Goal: Information Seeking & Learning: Learn about a topic

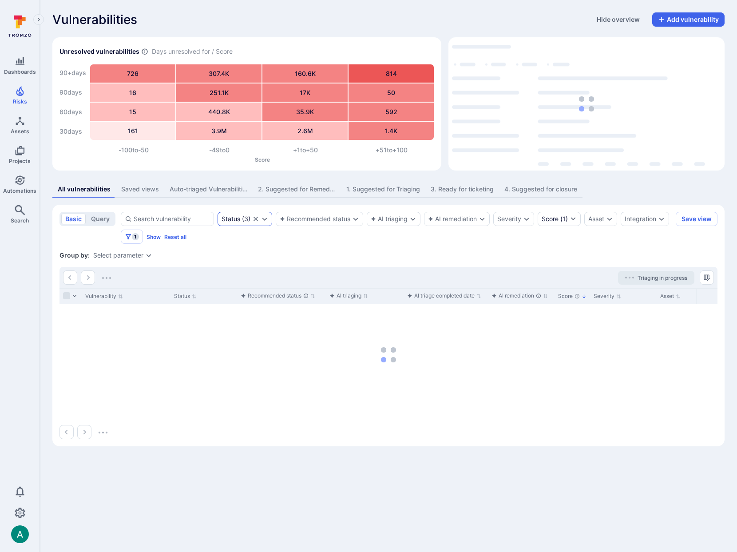
click at [267, 218] on icon "Expand dropdown" at bounding box center [264, 218] width 7 height 7
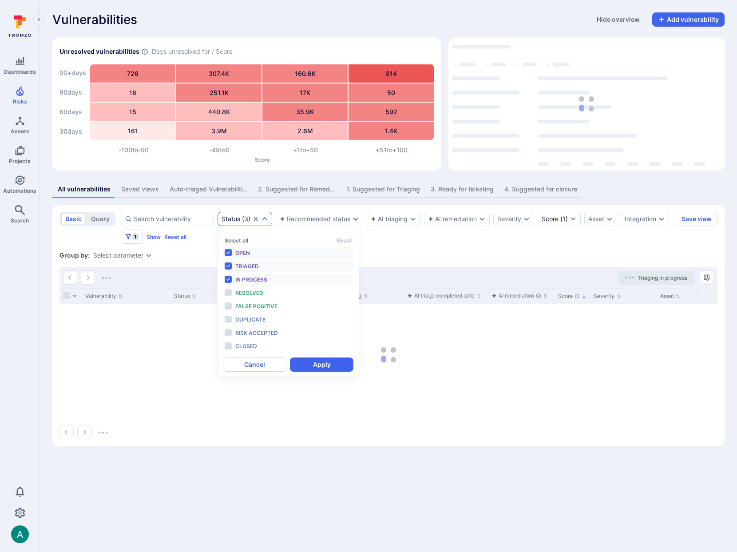
scroll to position [7, 0]
drag, startPoint x: 506, startPoint y: 257, endPoint x: 582, endPoint y: 233, distance: 79.7
click at [508, 257] on div "Group by: Select parameter" at bounding box center [388, 255] width 658 height 9
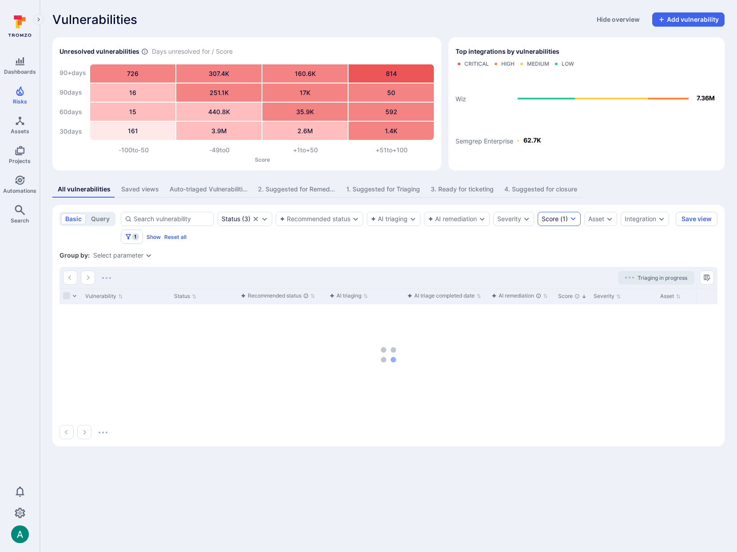
click at [573, 219] on icon "from +40 to +100" at bounding box center [572, 218] width 5 height 3
drag, startPoint x: 435, startPoint y: 248, endPoint x: 358, endPoint y: 241, distance: 77.6
click at [435, 248] on div at bounding box center [368, 276] width 737 height 552
click at [134, 238] on span "1" at bounding box center [135, 236] width 7 height 7
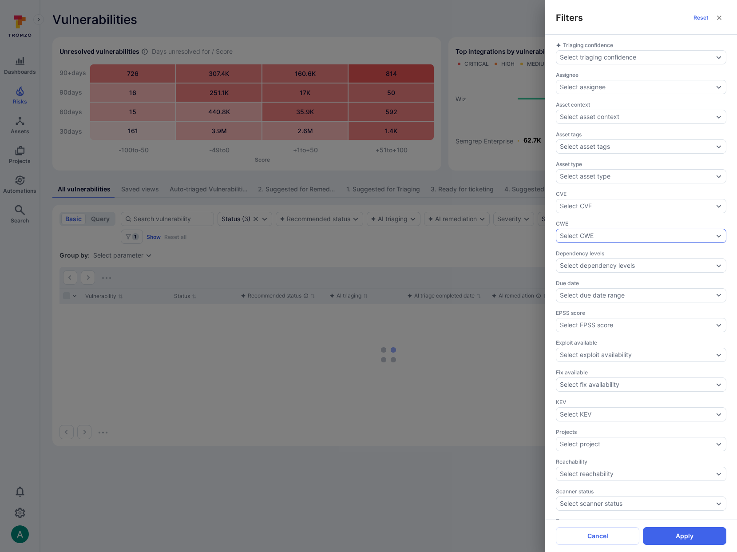
scroll to position [87, 0]
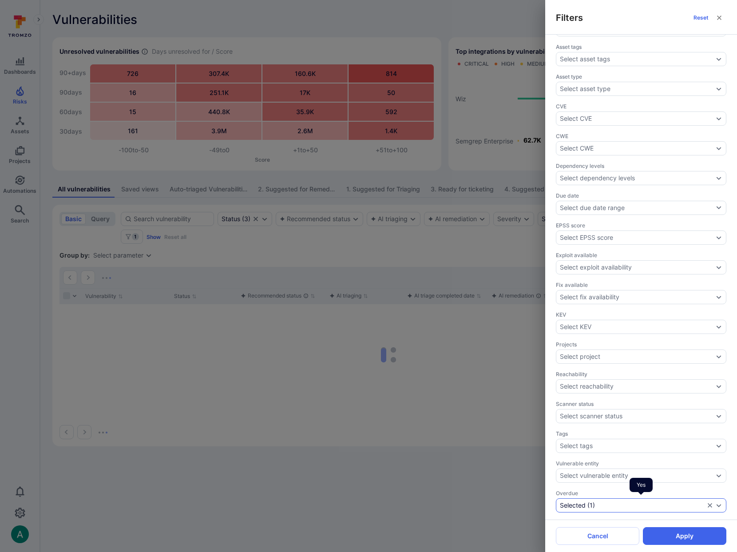
click at [614, 504] on div "Selected ( 1 )" at bounding box center [632, 505] width 145 height 7
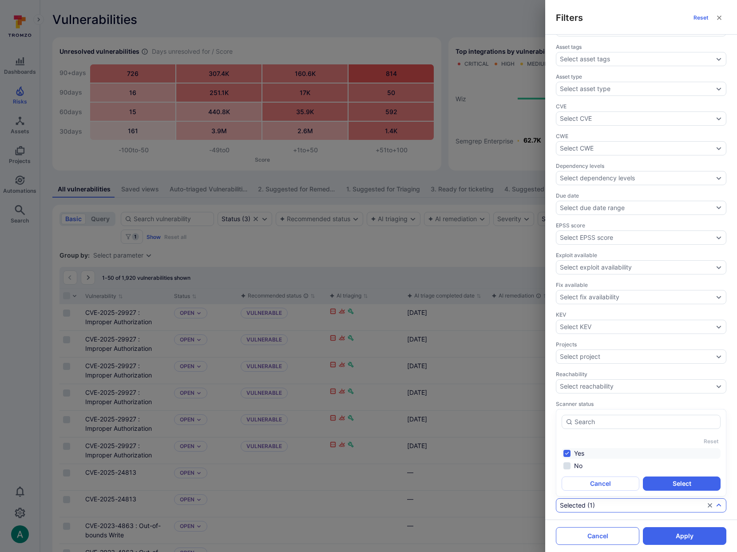
click at [606, 533] on button "Cancel" at bounding box center [597, 536] width 83 height 18
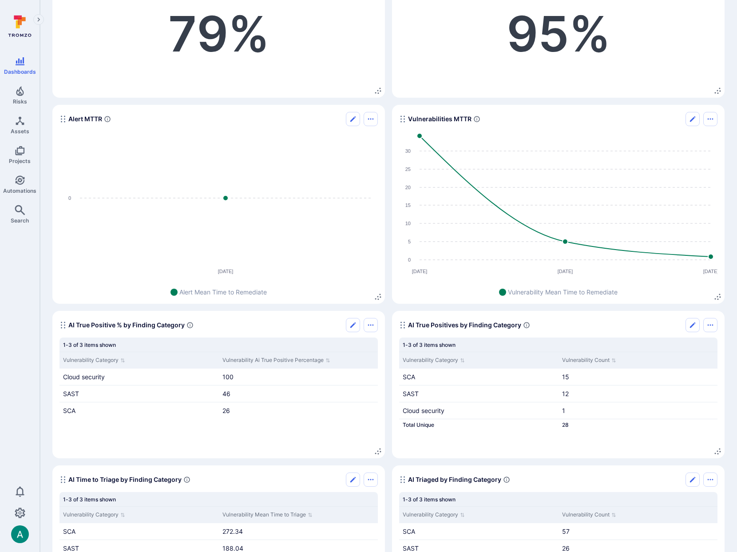
scroll to position [125, 0]
drag, startPoint x: 70, startPoint y: 324, endPoint x: 84, endPoint y: 324, distance: 14.2
click at [84, 324] on span "AI True Positive % by Finding Category" at bounding box center [126, 324] width 116 height 9
click at [94, 323] on span "AI True Positive % by Finding Category" at bounding box center [126, 324] width 116 height 9
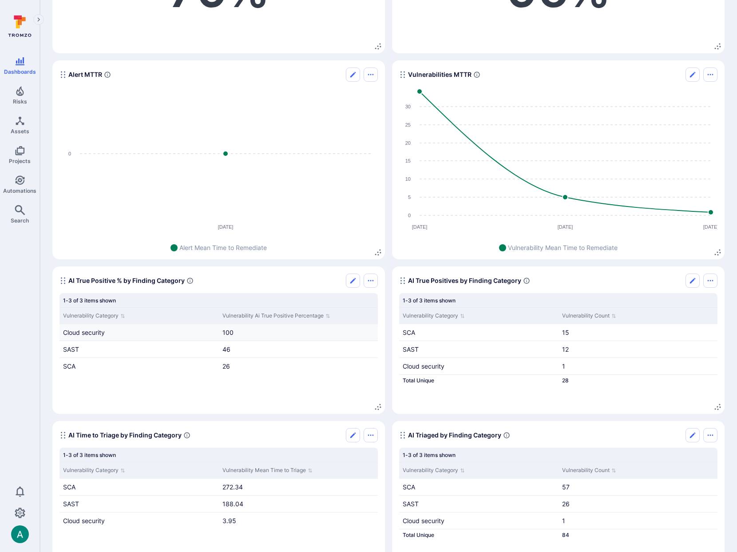
scroll to position [170, 0]
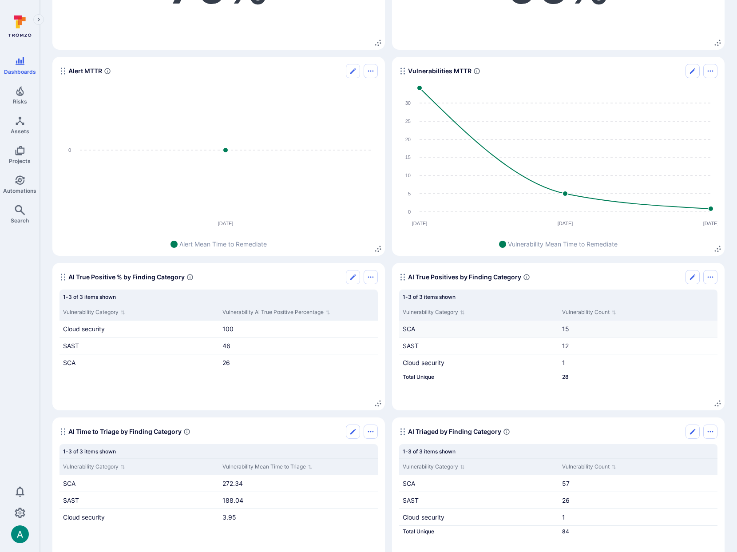
click at [566, 332] on link "15" at bounding box center [565, 329] width 7 height 8
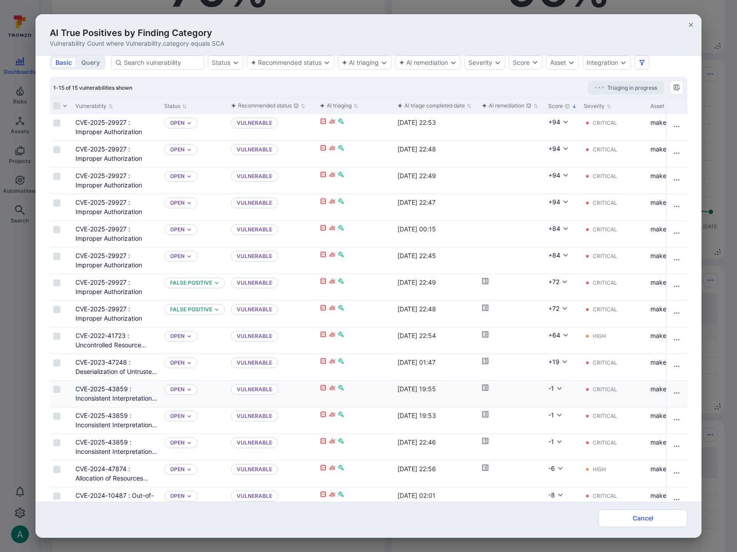
scroll to position [12, 0]
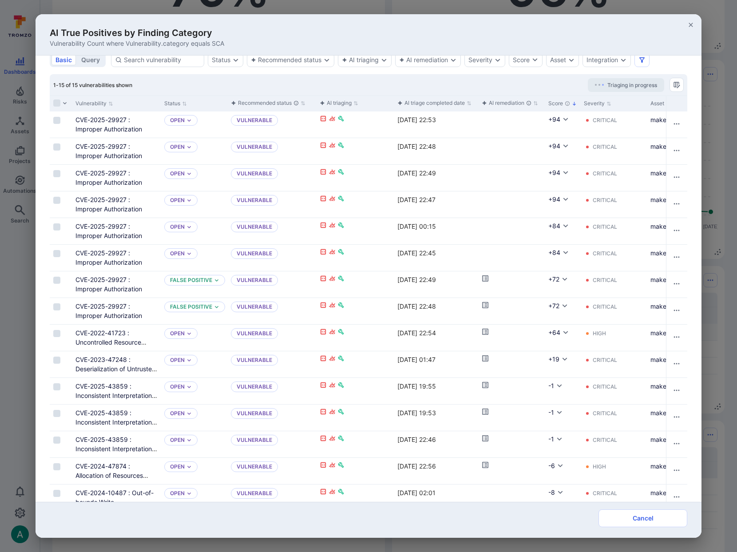
click at [219, 43] on span "Vulnerability Count where Vulnerability.category equals SCA" at bounding box center [137, 43] width 174 height 9
click at [692, 24] on icon "button" at bounding box center [690, 24] width 7 height 7
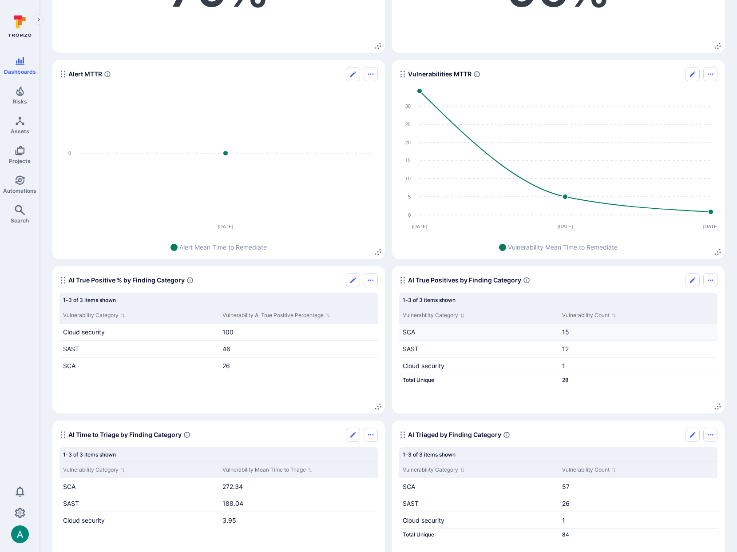
scroll to position [0, 0]
click at [566, 348] on link "12" at bounding box center [565, 349] width 7 height 8
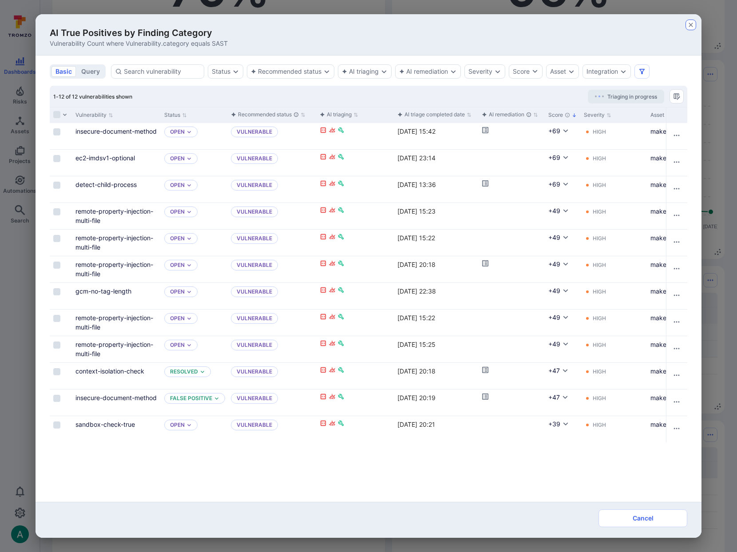
click at [691, 26] on icon "button" at bounding box center [690, 24] width 7 height 7
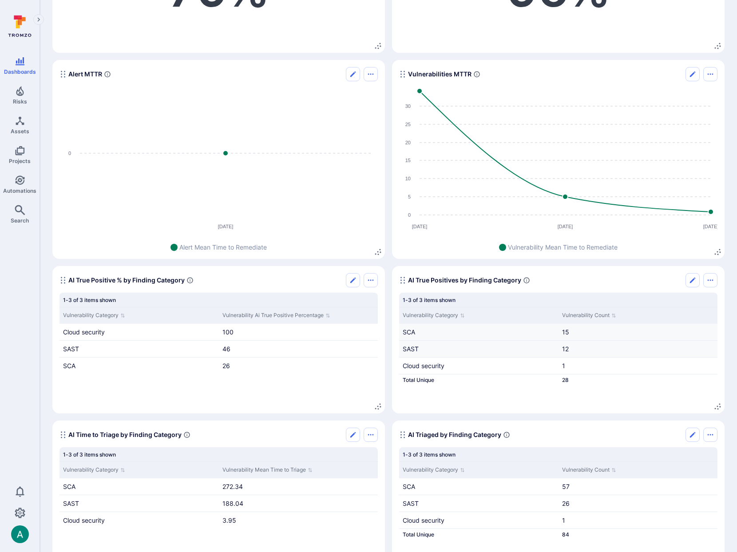
scroll to position [198, 0]
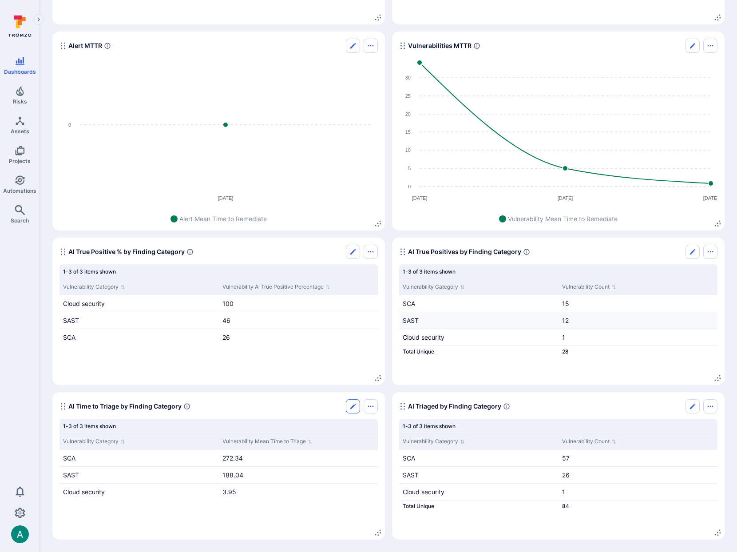
click at [356, 405] on icon "Edit" at bounding box center [352, 406] width 7 height 7
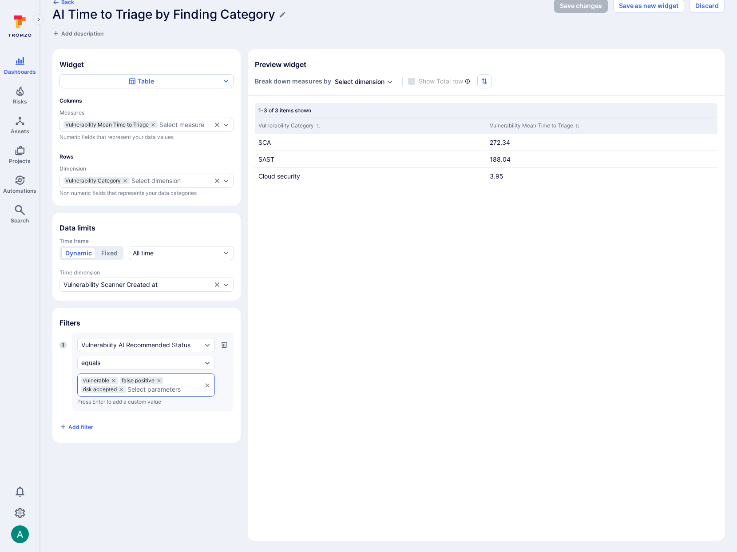
scroll to position [15, 0]
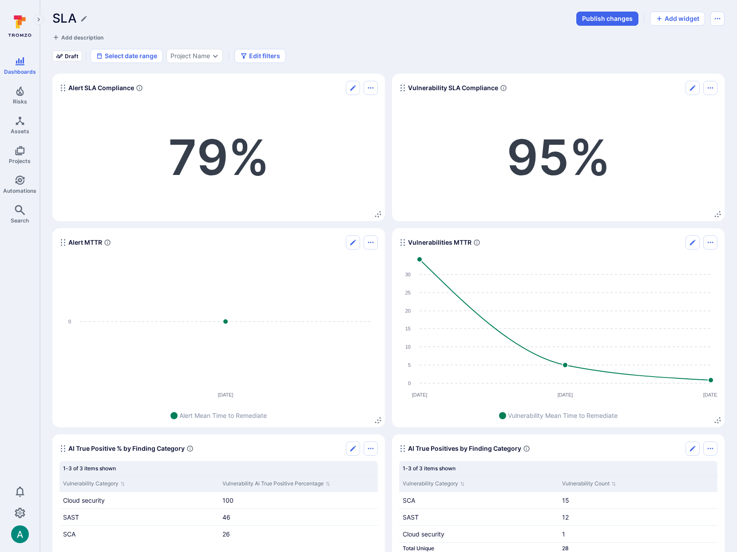
scroll to position [198, 0]
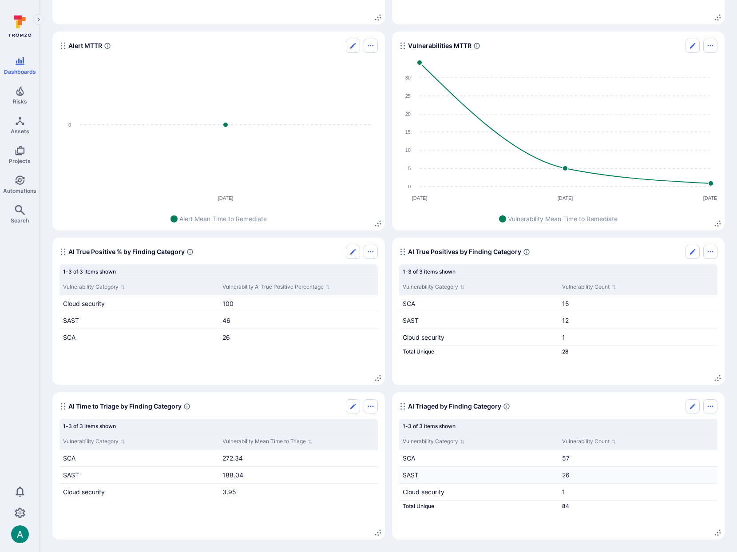
click at [566, 474] on link "26" at bounding box center [566, 475] width 8 height 8
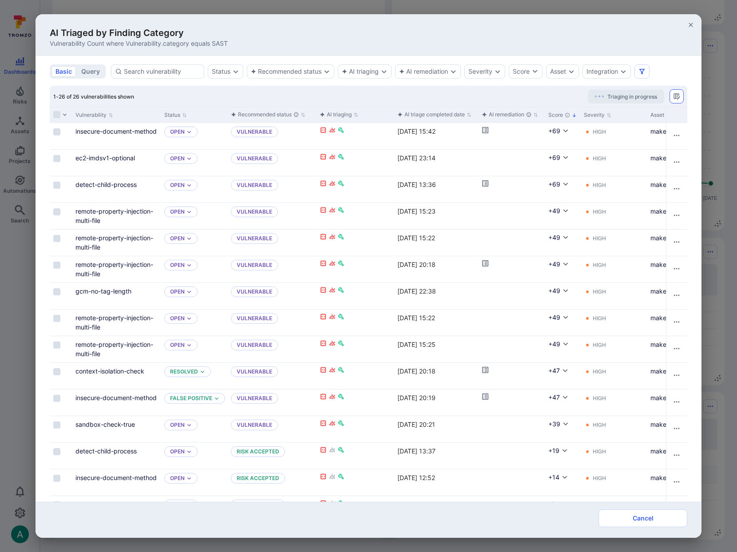
click at [678, 97] on icon "Manage columns" at bounding box center [676, 96] width 6 height 6
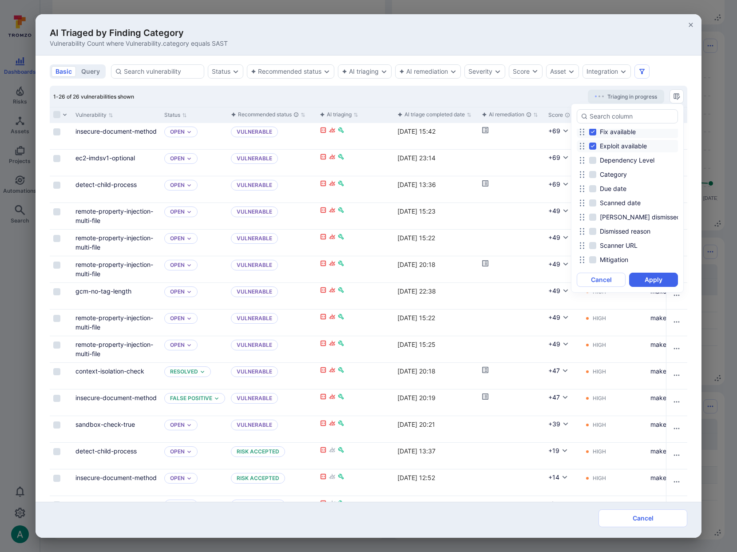
scroll to position [255, 0]
click at [590, 202] on input "Scanned date" at bounding box center [592, 202] width 7 height 7
checkbox input "true"
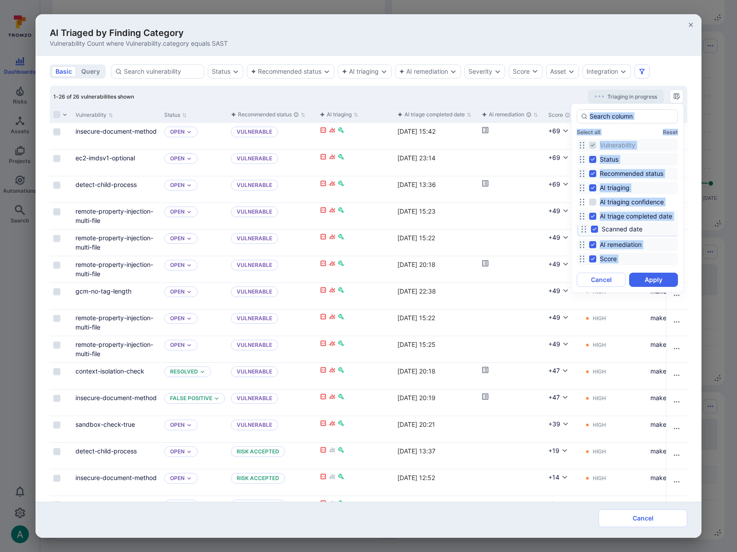
drag, startPoint x: 581, startPoint y: 202, endPoint x: 582, endPoint y: 229, distance: 27.1
click at [582, 229] on circle at bounding box center [581, 229] width 1 height 1
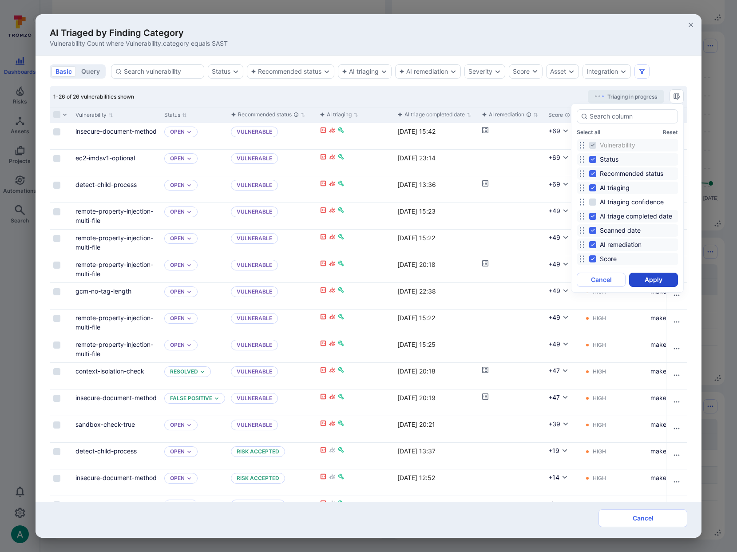
click at [655, 279] on button "Apply" at bounding box center [653, 280] width 49 height 14
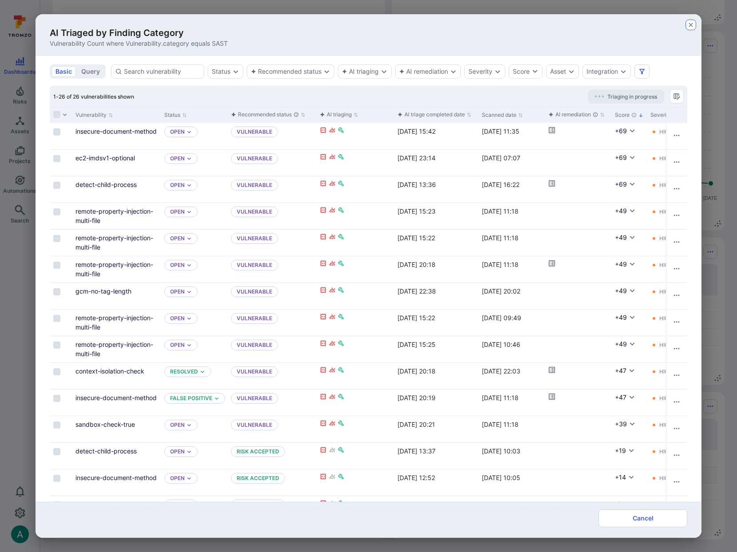
click at [690, 23] on icon "button" at bounding box center [690, 24] width 7 height 7
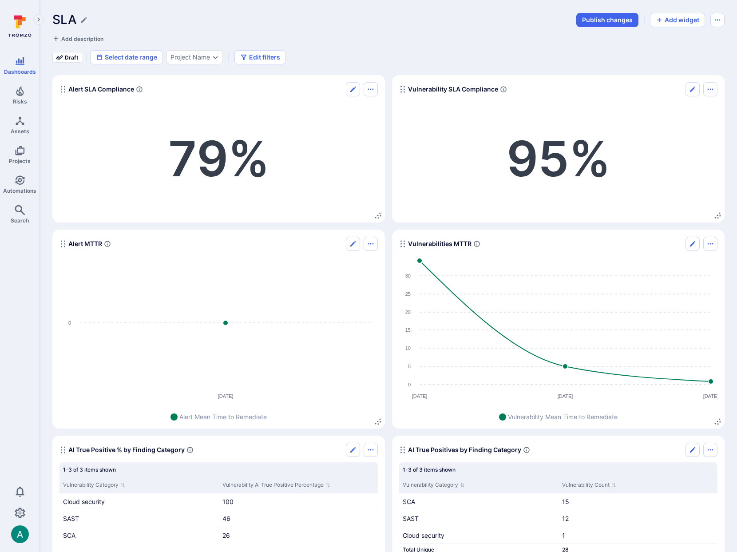
click at [334, 35] on div "SLA Publish changes Add widget Add description Draft Select date range Project …" at bounding box center [388, 38] width 672 height 52
click at [415, 25] on div "SLA" at bounding box center [311, 19] width 518 height 15
click at [201, 56] on div "Project Name" at bounding box center [190, 57] width 40 height 7
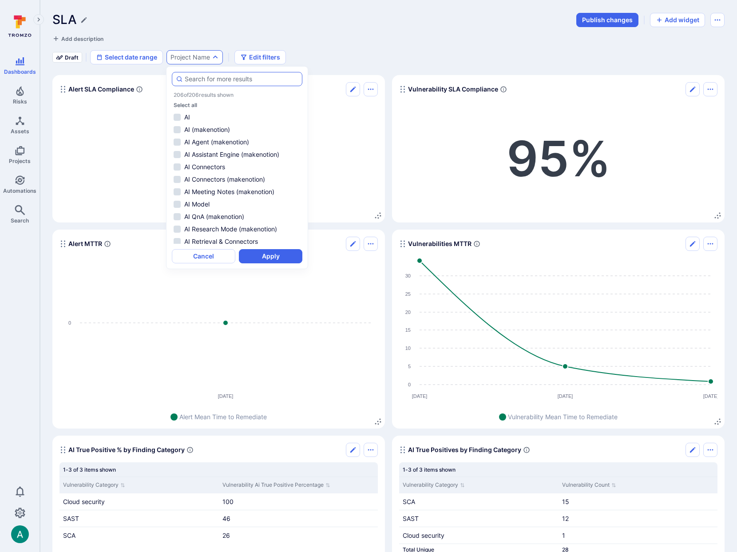
click at [212, 82] on input "autocomplete options" at bounding box center [242, 79] width 114 height 9
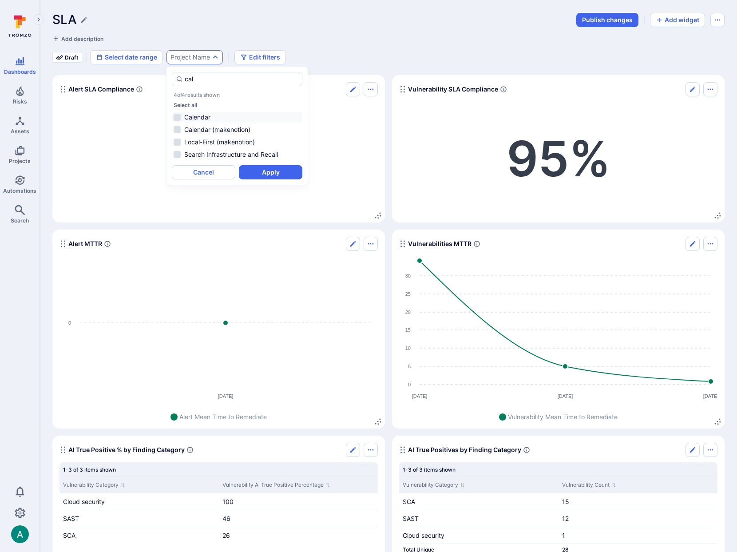
click at [204, 115] on li "Calendar" at bounding box center [237, 117] width 130 height 11
type input "cal"
click at [283, 175] on button "Apply" at bounding box center [270, 172] width 63 height 14
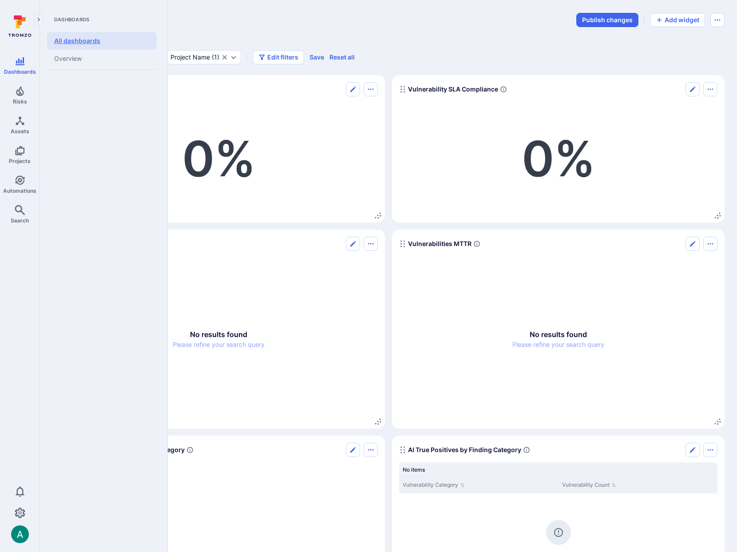
click at [76, 44] on link "All dashboards" at bounding box center [102, 41] width 110 height 18
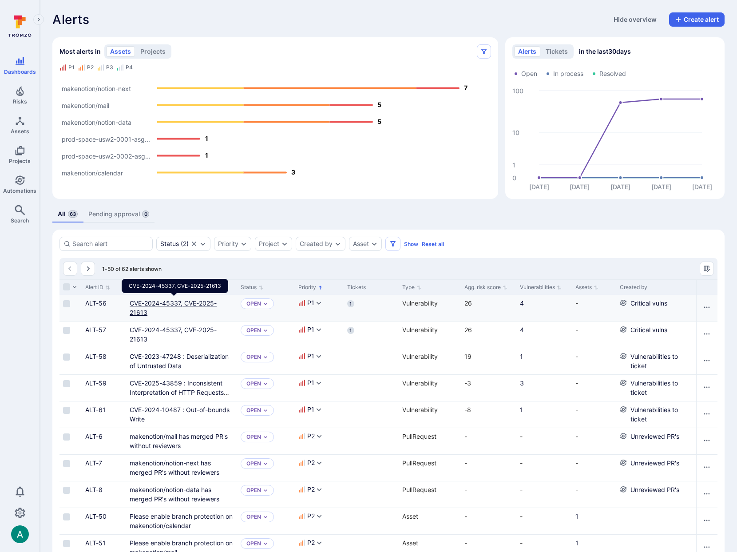
click at [173, 302] on link "CVE-2024-45337, CVE-2025-21613" at bounding box center [173, 307] width 87 height 17
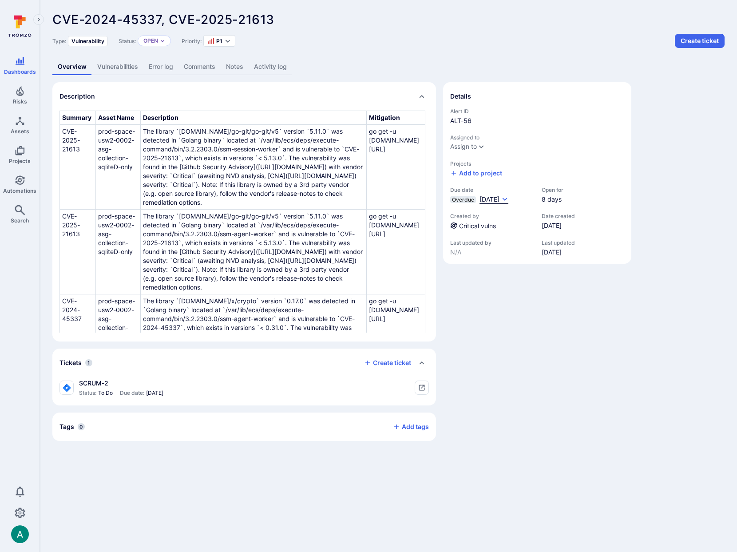
click at [508, 197] on icon "Due date field" at bounding box center [504, 199] width 7 height 7
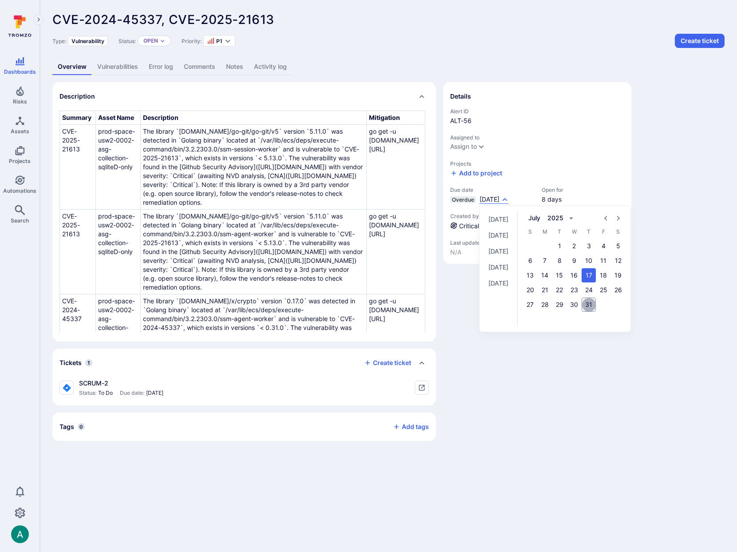
click at [596, 303] on button "31" at bounding box center [588, 304] width 14 height 14
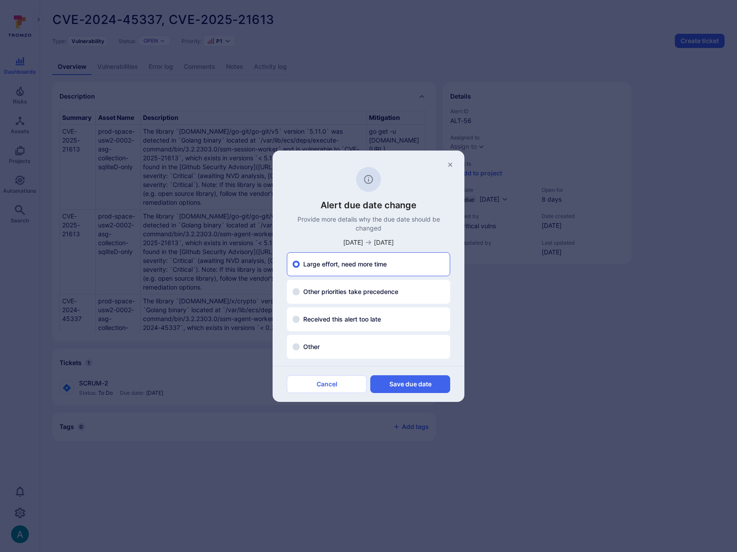
click at [332, 290] on span "Other priorities take precedence" at bounding box center [350, 291] width 95 height 9
click at [300, 290] on input "Other priorities take precedence" at bounding box center [295, 291] width 7 height 7
radio input "false"
click at [331, 319] on span "Received this alert too late" at bounding box center [342, 319] width 78 height 9
click at [300, 319] on input "Received this alert too late" at bounding box center [295, 319] width 7 height 7
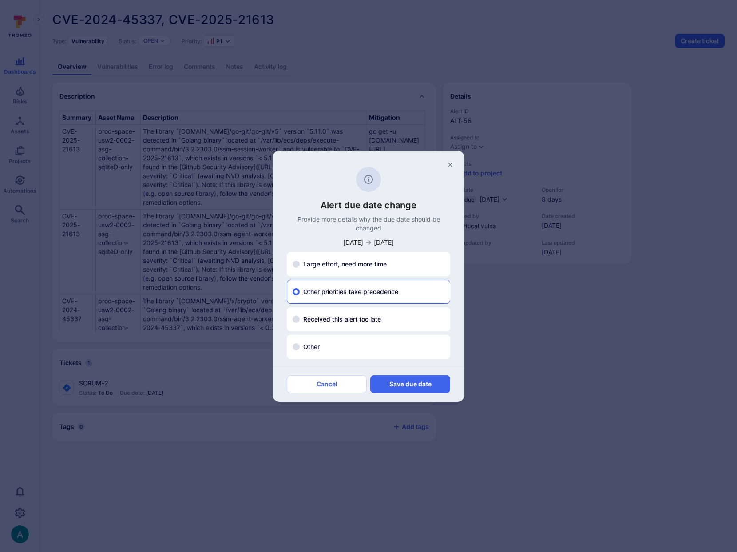
radio input "false"
click at [323, 346] on label "Other" at bounding box center [368, 346] width 152 height 9
click at [300, 346] on input "Other" at bounding box center [295, 346] width 7 height 7
radio input "false"
radio input "true"
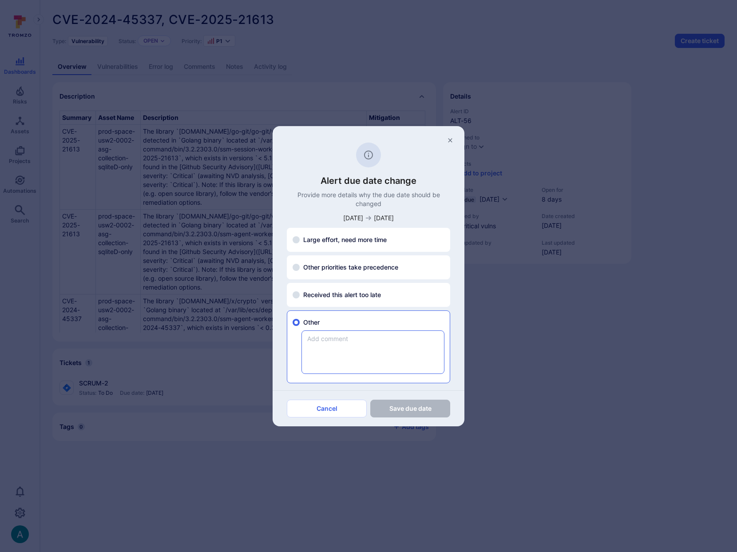
click at [334, 344] on textarea at bounding box center [373, 352] width 142 height 43
click at [334, 294] on span "Received this alert too late" at bounding box center [342, 294] width 78 height 9
click at [300, 294] on input "Received this alert too late" at bounding box center [295, 294] width 7 height 7
radio input "true"
radio input "false"
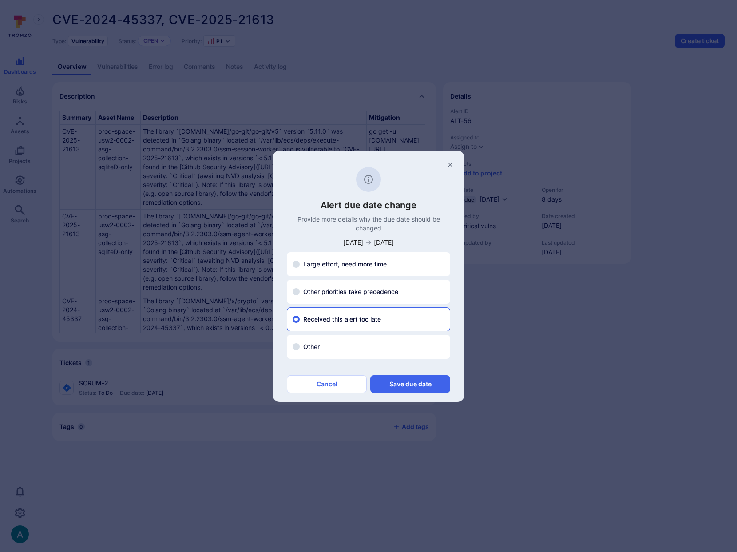
drag, startPoint x: 346, startPoint y: 384, endPoint x: 317, endPoint y: 218, distance: 168.5
click at [346, 383] on button "Cancel" at bounding box center [327, 384] width 80 height 18
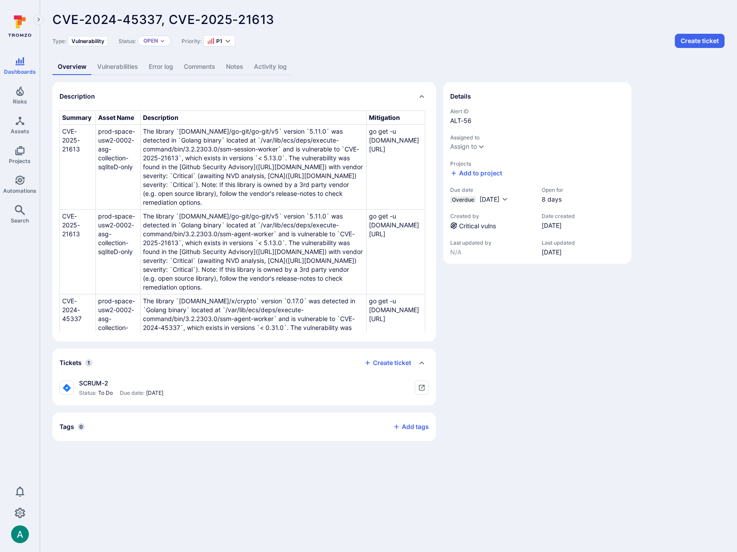
click at [277, 66] on link "Activity log" at bounding box center [270, 67] width 43 height 16
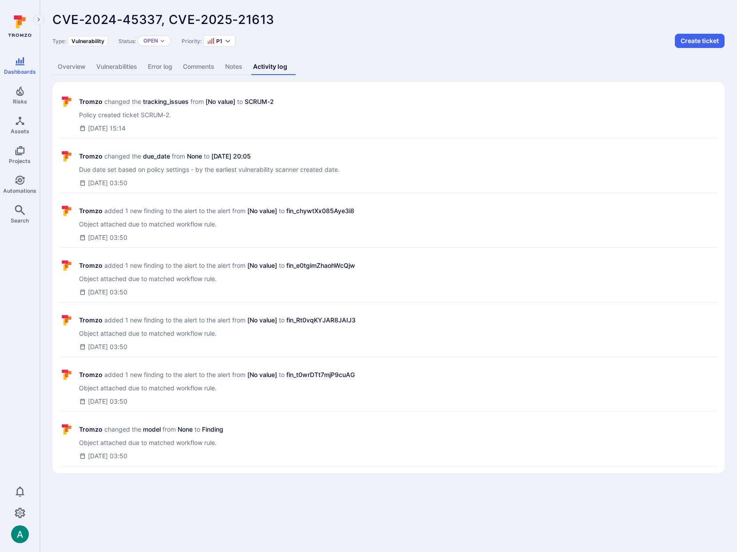
click at [207, 66] on link "Comments" at bounding box center [199, 67] width 42 height 16
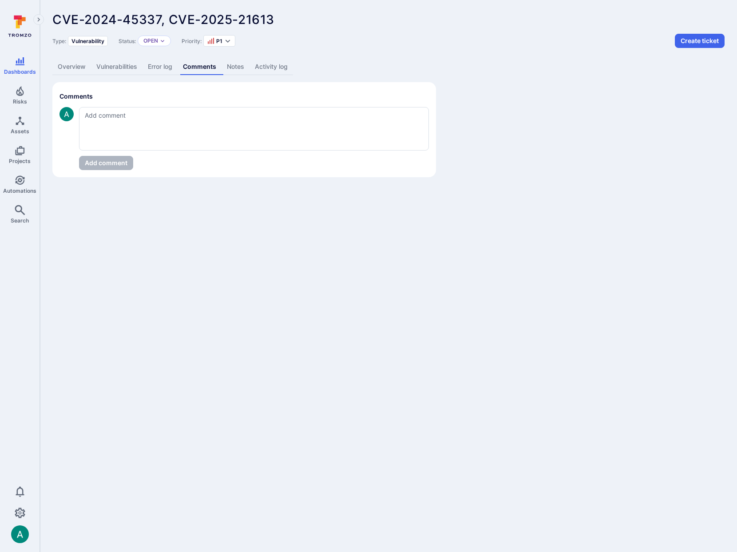
click at [280, 69] on link "Activity log" at bounding box center [270, 67] width 43 height 16
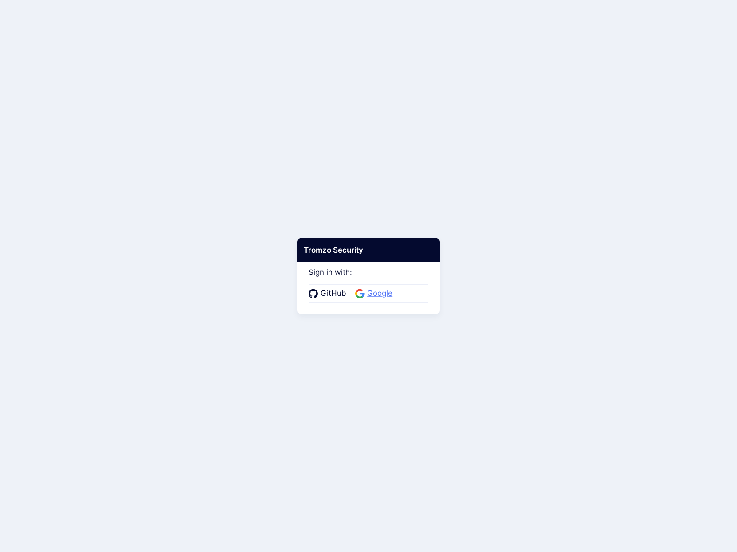
click at [376, 289] on span "Google" at bounding box center [379, 294] width 31 height 12
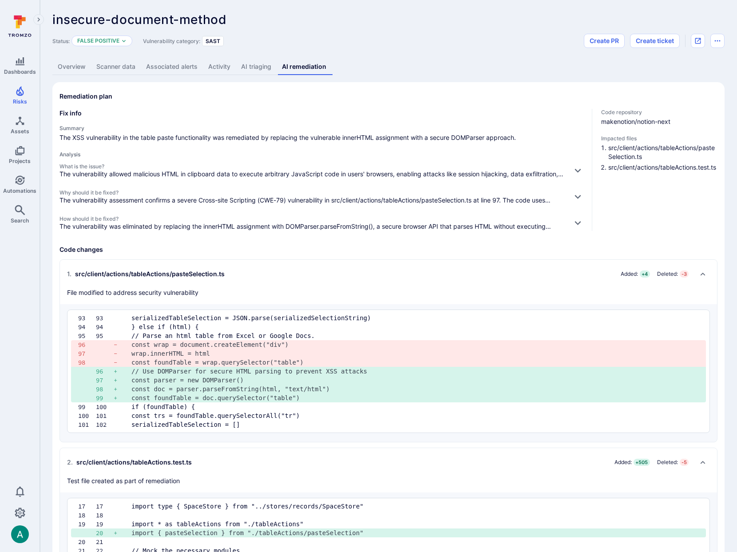
drag, startPoint x: 193, startPoint y: 406, endPoint x: 261, endPoint y: 406, distance: 67.9
click at [261, 406] on pre "if (foundTable) {" at bounding box center [414, 406] width 567 height 9
click at [216, 67] on link "Activity" at bounding box center [219, 67] width 33 height 16
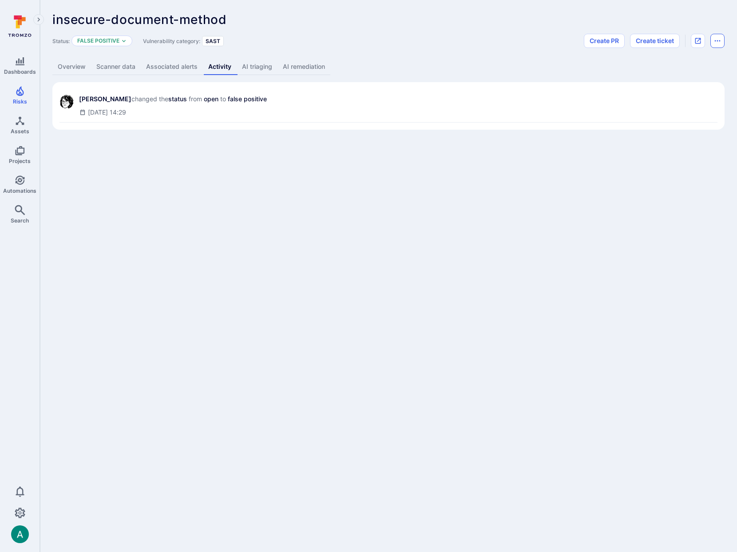
click at [722, 43] on button "Options menu" at bounding box center [717, 41] width 14 height 14
click at [722, 43] on div at bounding box center [368, 276] width 737 height 552
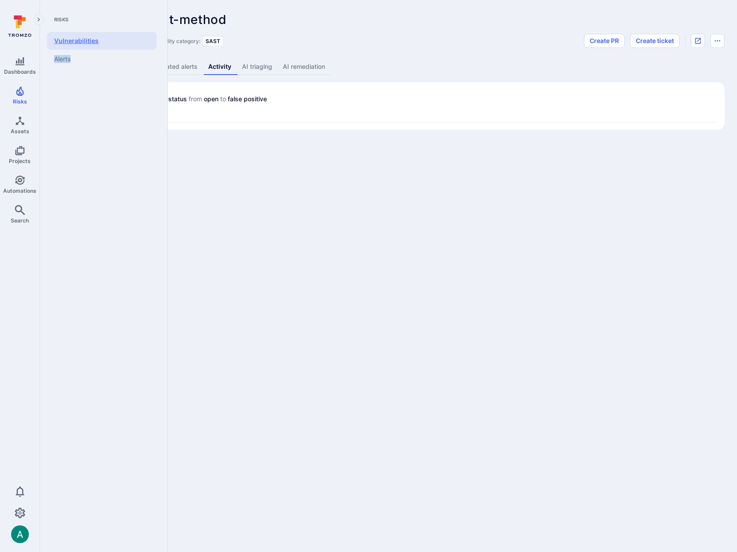
click at [71, 41] on link "Vulnerabilities" at bounding box center [102, 41] width 110 height 18
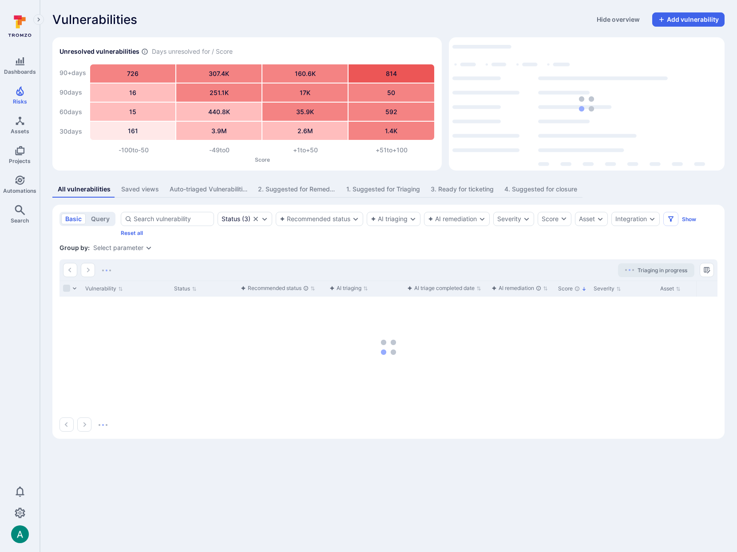
click at [309, 13] on div "Vulnerabilities Hide overview Add vulnerability" at bounding box center [388, 19] width 672 height 14
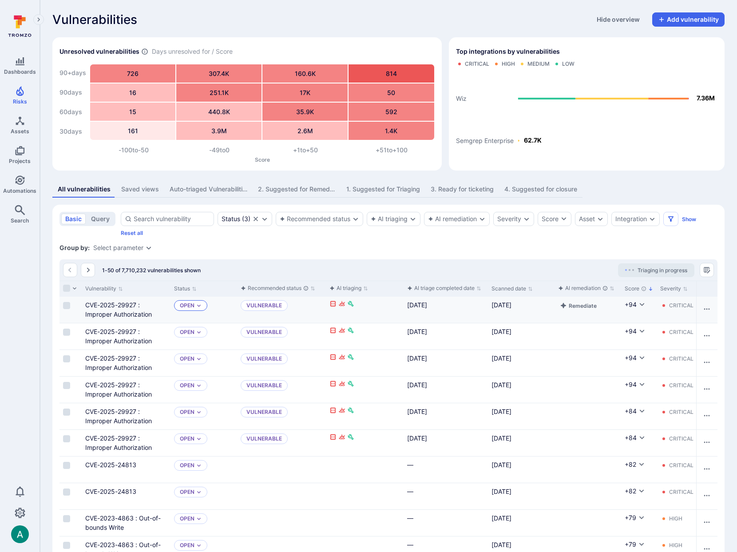
scroll to position [3, 0]
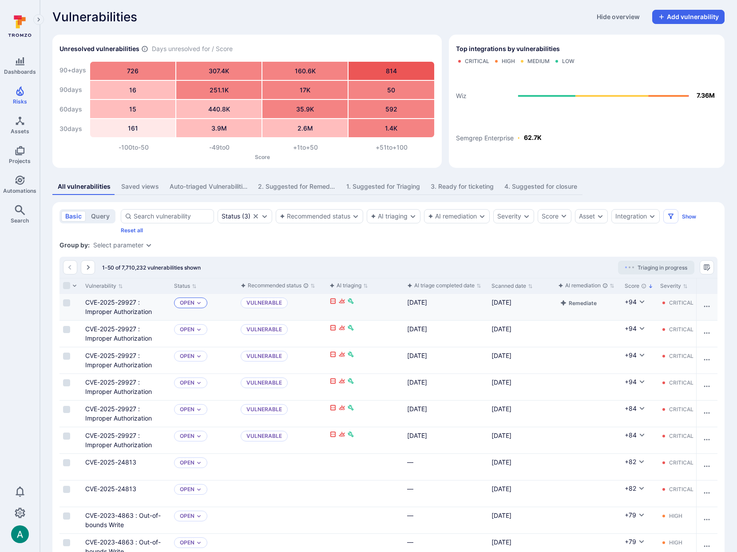
click at [194, 303] on p "Open" at bounding box center [187, 302] width 15 height 7
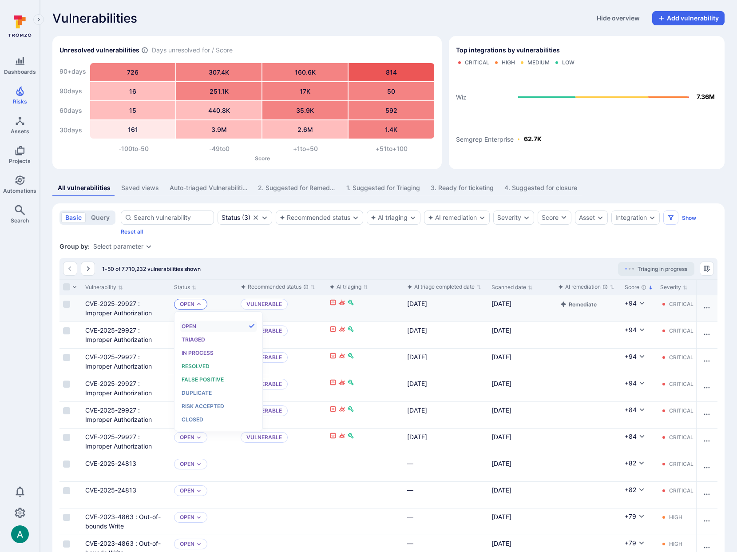
scroll to position [2, 0]
click at [212, 376] on span "False positive" at bounding box center [203, 378] width 42 height 7
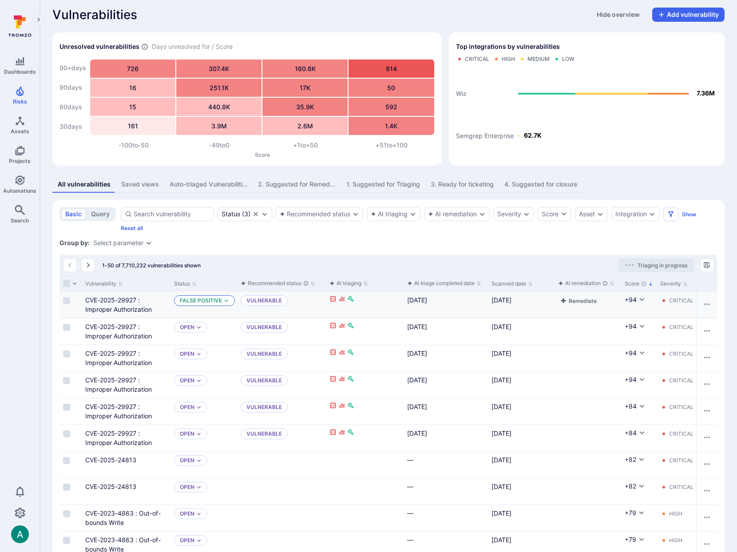
click at [211, 301] on p "False positive" at bounding box center [201, 300] width 42 height 7
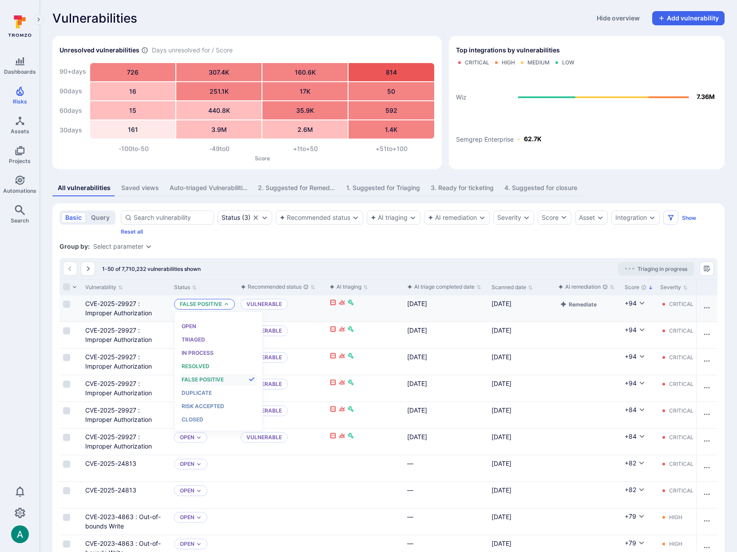
scroll to position [7, 0]
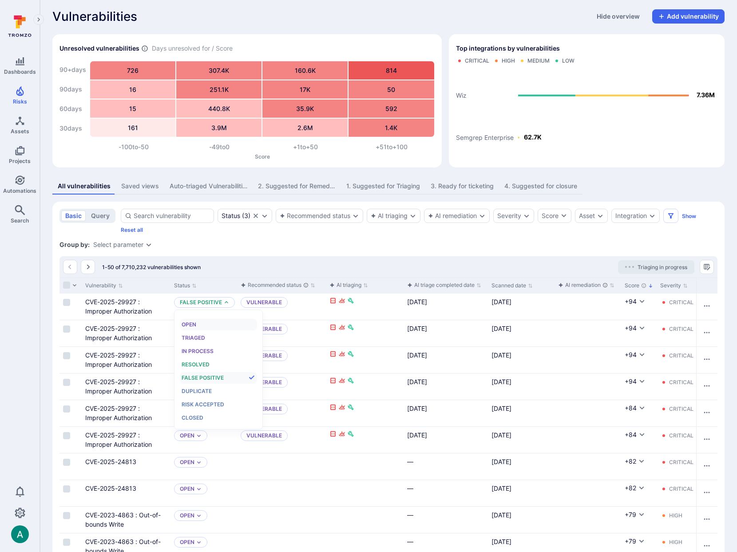
click at [205, 324] on div "Open" at bounding box center [218, 325] width 73 height 10
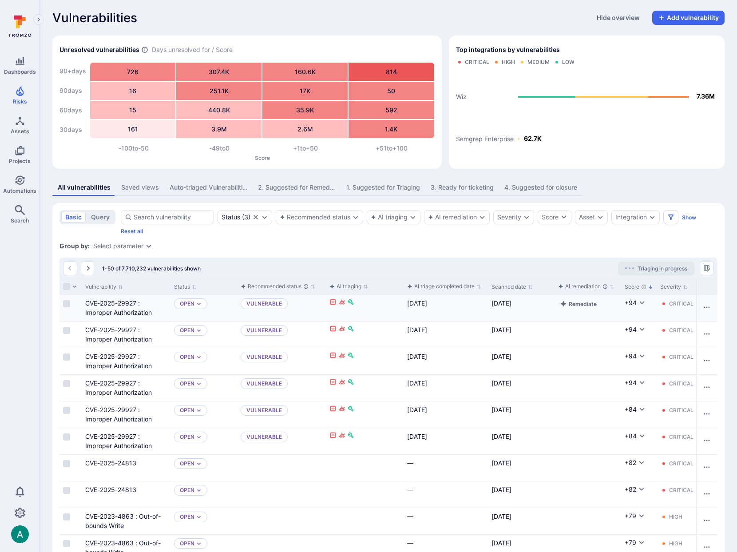
scroll to position [0, 0]
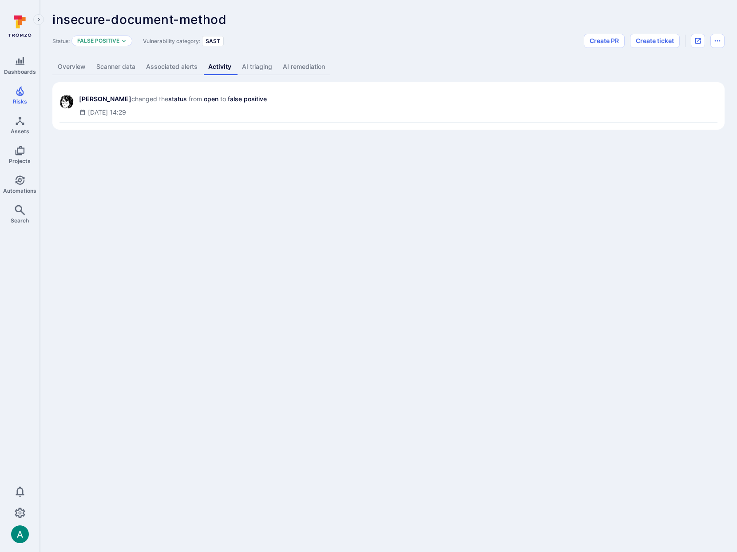
click at [75, 65] on link "Overview" at bounding box center [71, 67] width 39 height 16
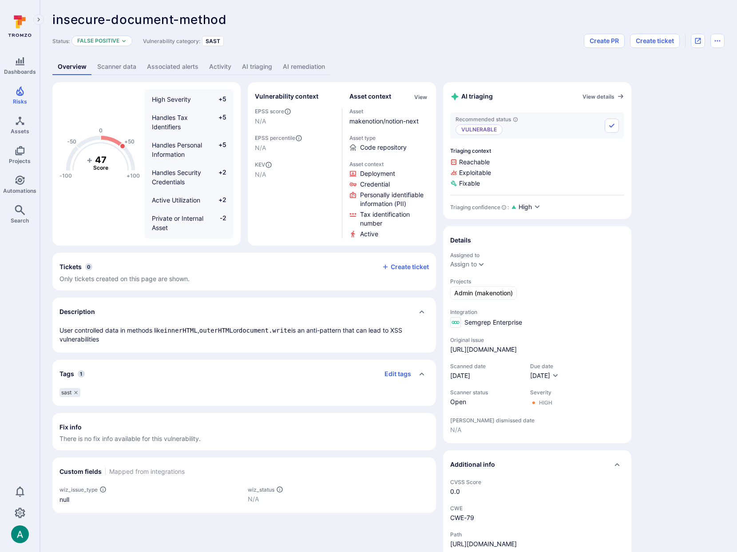
click at [311, 71] on link "AI remediation" at bounding box center [303, 67] width 53 height 16
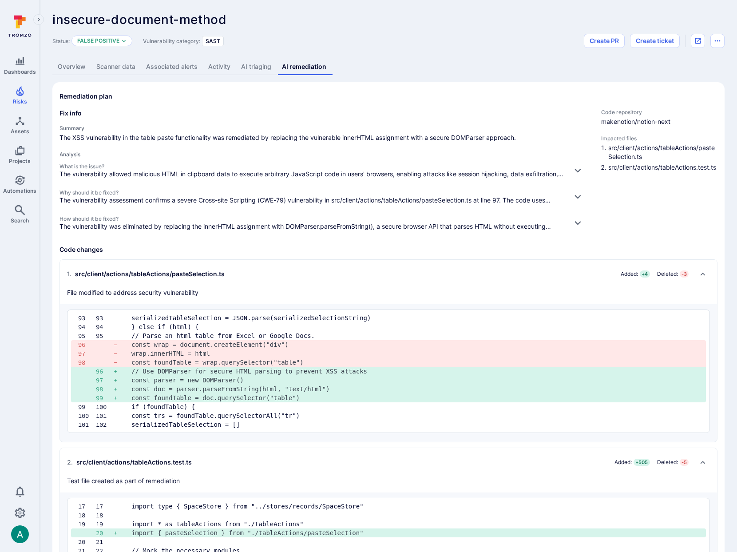
click at [253, 66] on link "AI triaging" at bounding box center [256, 67] width 41 height 16
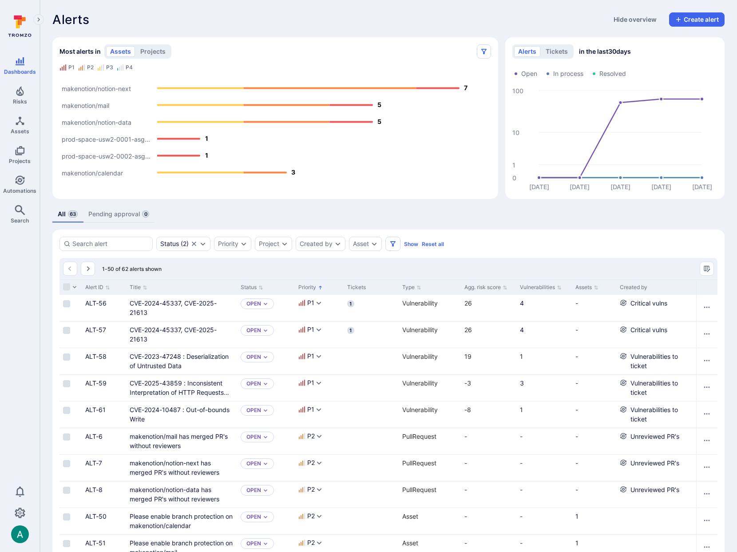
scroll to position [0, 0]
click at [215, 211] on div "All 63 Pending approval 0" at bounding box center [388, 213] width 672 height 16
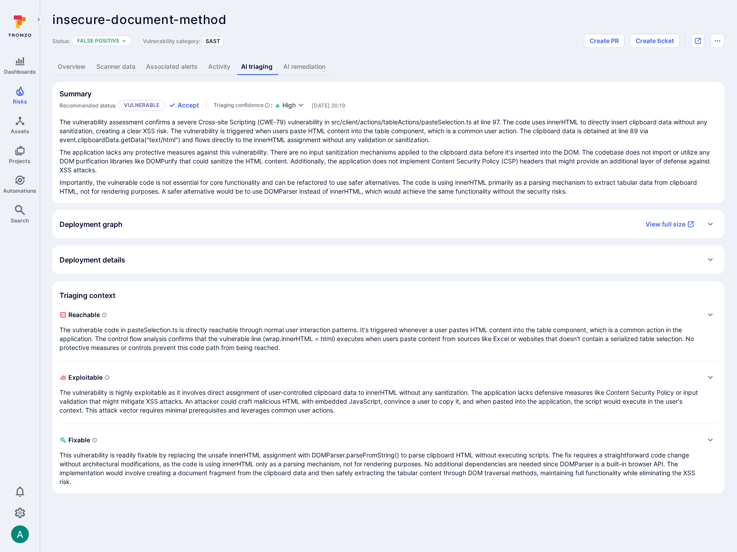
click at [82, 69] on link "Overview" at bounding box center [71, 67] width 39 height 16
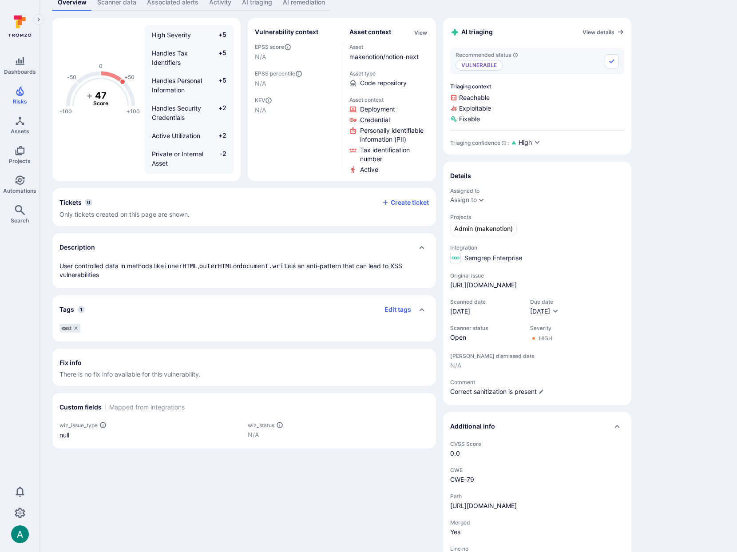
scroll to position [114, 0]
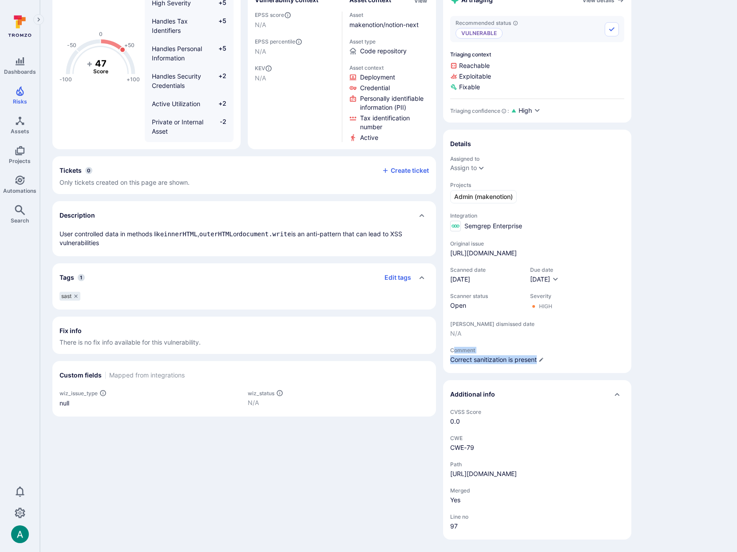
drag, startPoint x: 455, startPoint y: 334, endPoint x: 537, endPoint y: 342, distance: 82.5
click at [537, 347] on div "Comment Correct sanitization is present" at bounding box center [537, 355] width 174 height 17
click at [494, 355] on span "Correct sanitization is present" at bounding box center [493, 359] width 87 height 9
click at [544, 357] on icon "details card" at bounding box center [540, 359] width 5 height 5
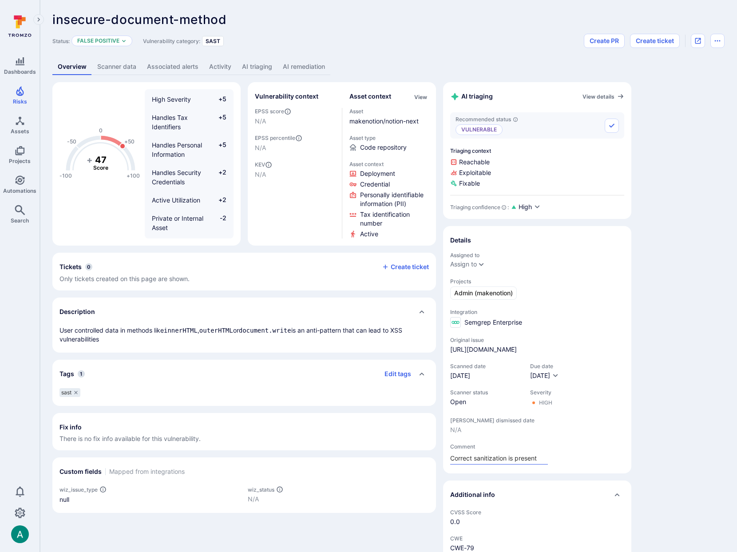
scroll to position [0, 0]
click at [223, 65] on link "Activity" at bounding box center [220, 67] width 33 height 16
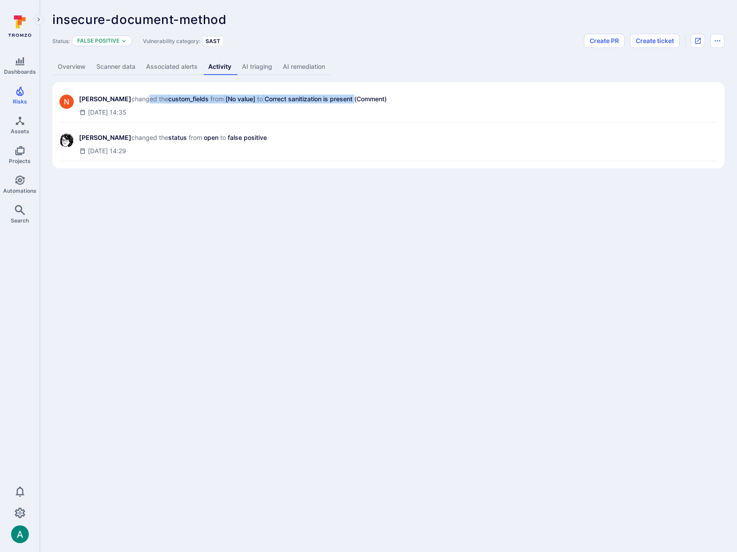
drag, startPoint x: 146, startPoint y: 99, endPoint x: 376, endPoint y: 103, distance: 229.5
click at [346, 101] on div "[PERSON_NAME] changed the custom_fields from [No value] to Correct sanitization…" at bounding box center [233, 99] width 309 height 9
click at [405, 104] on div "[PERSON_NAME] changed the custom_fields from [No value] to Correct sanitization…" at bounding box center [388, 105] width 658 height 33
click at [79, 70] on link "Overview" at bounding box center [71, 67] width 39 height 16
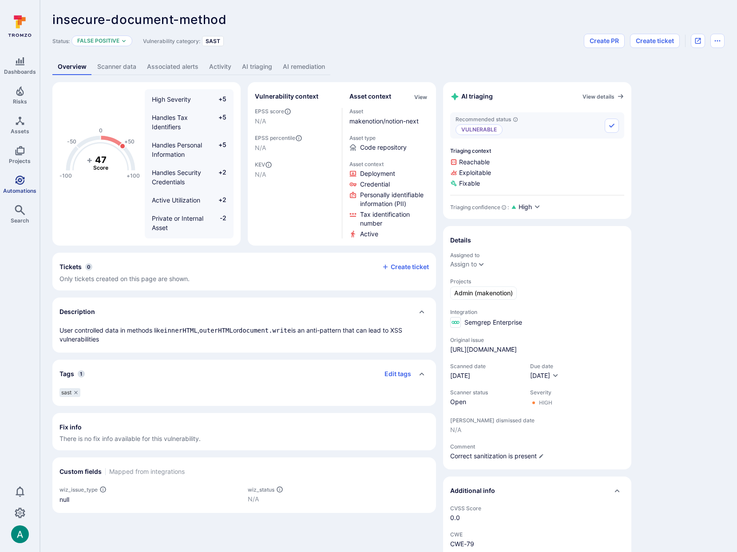
click at [14, 185] on link "Automations" at bounding box center [20, 184] width 40 height 26
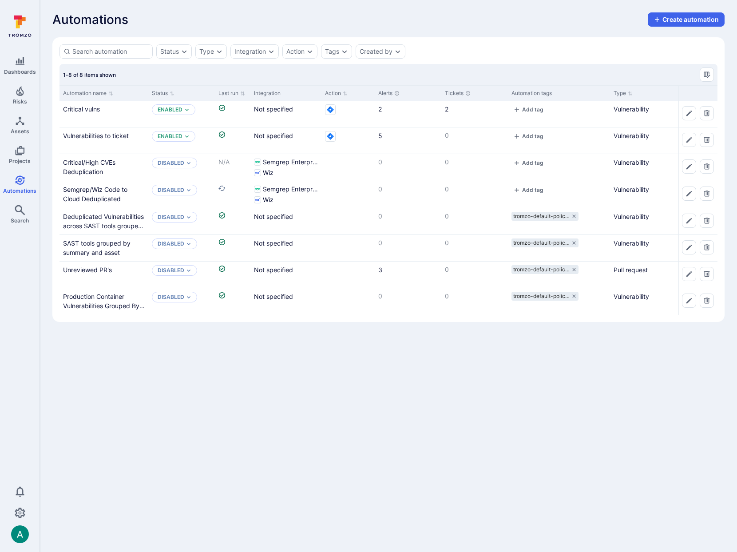
click at [264, 79] on div "1-8 of 8 items shown" at bounding box center [388, 74] width 658 height 21
click at [155, 13] on div "Automations Create automation" at bounding box center [388, 19] width 672 height 14
